Goal: Information Seeking & Learning: Learn about a topic

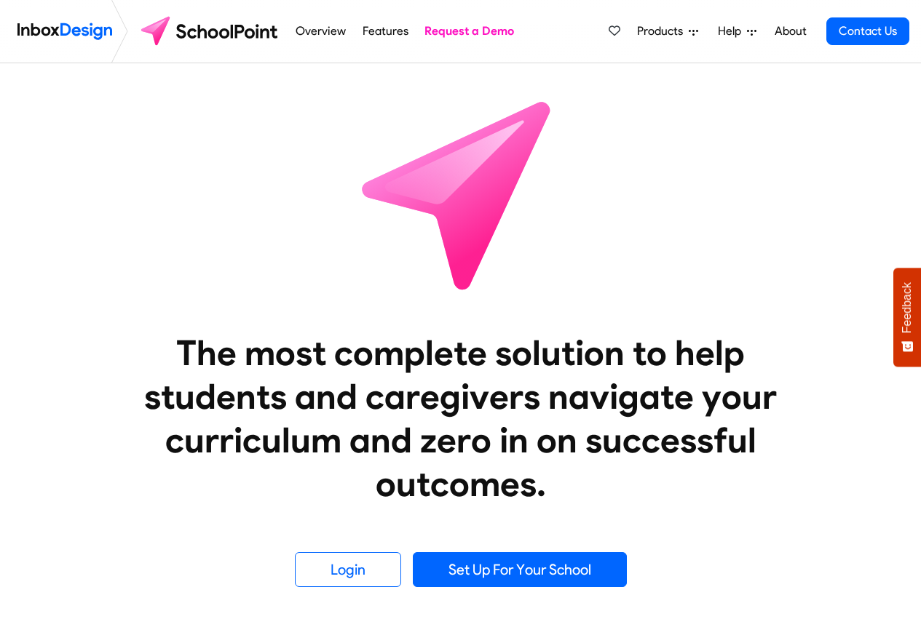
click at [660, 33] on span "Products" at bounding box center [663, 31] width 52 height 17
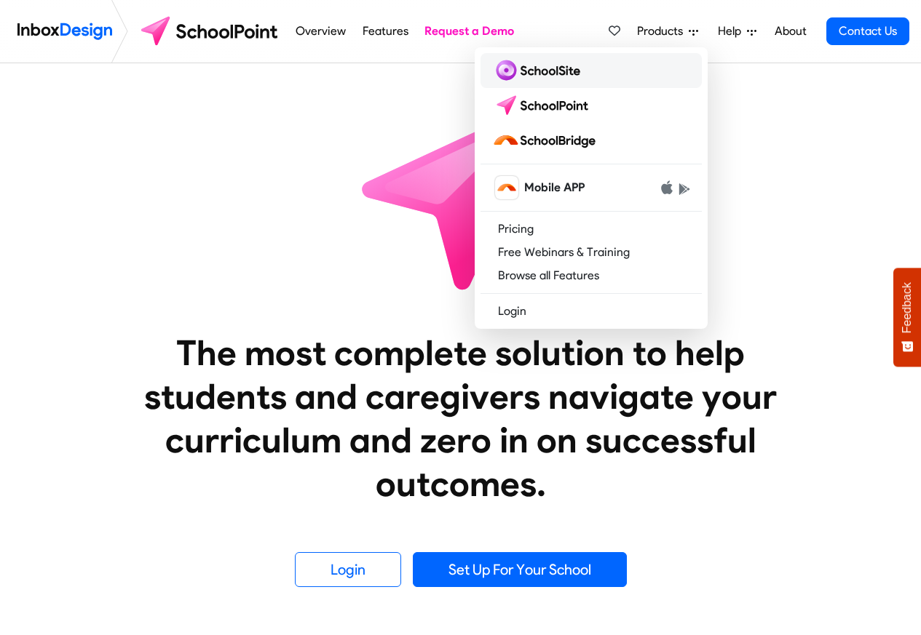
click at [536, 72] on img at bounding box center [539, 70] width 94 height 23
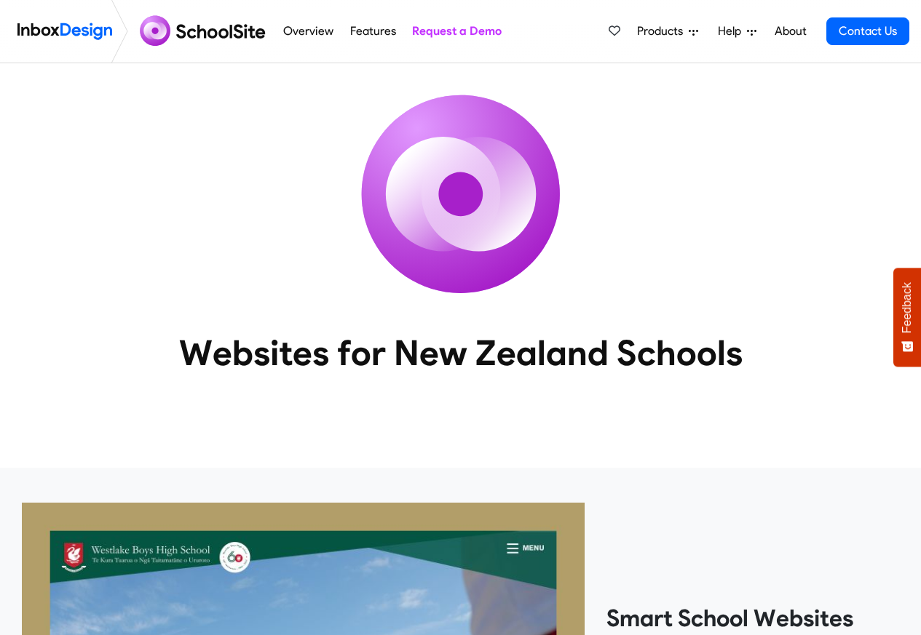
click at [325, 31] on link "Overview" at bounding box center [308, 31] width 58 height 29
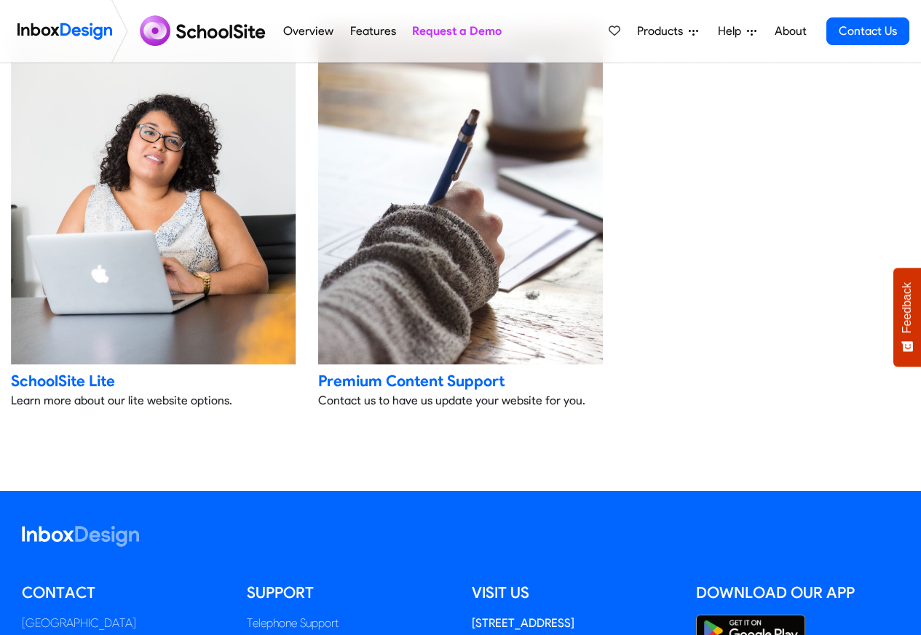
scroll to position [3057, 0]
